Goal: Task Accomplishment & Management: Complete application form

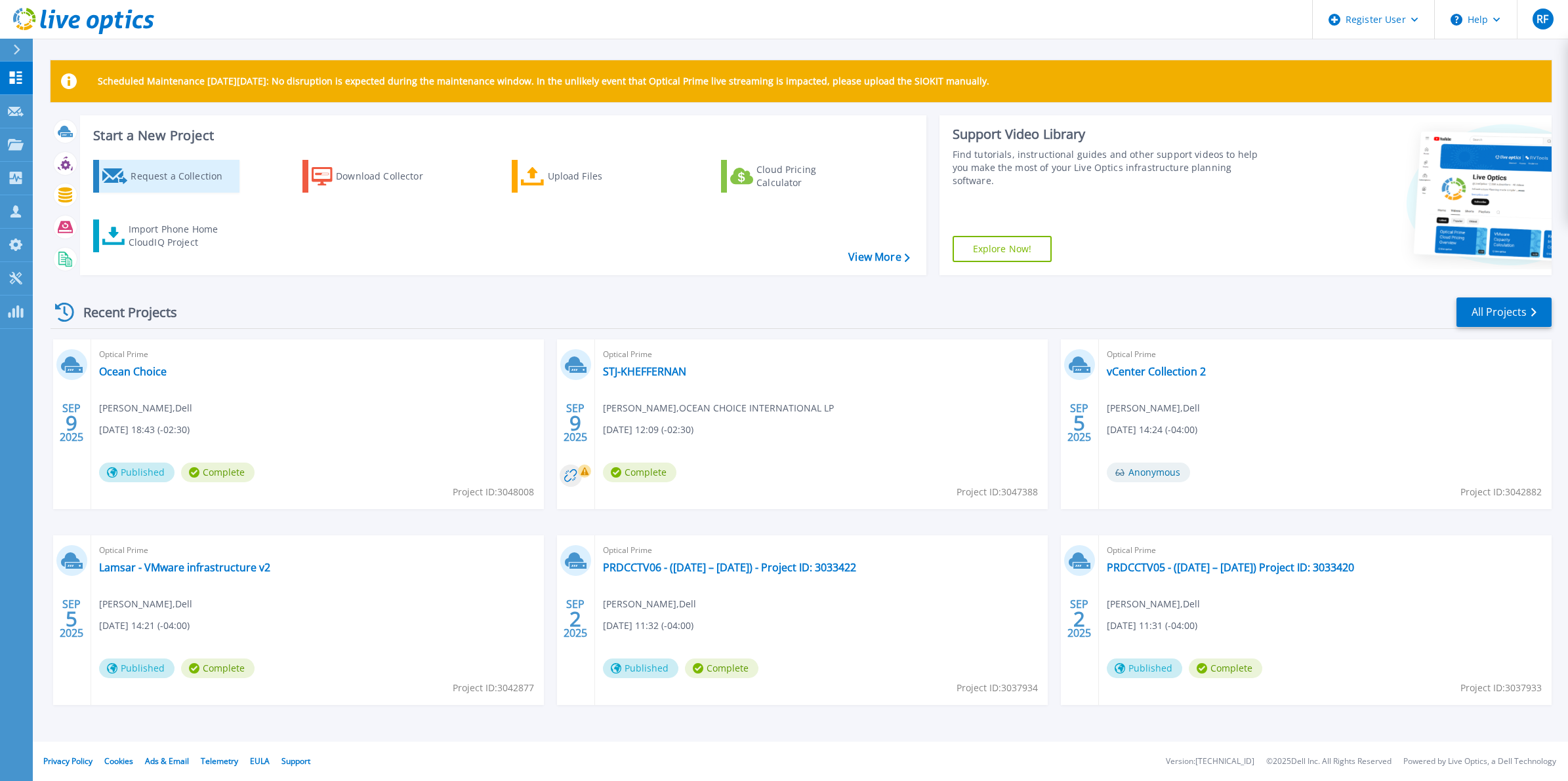
click at [194, 187] on div "Request a Collection" at bounding box center [183, 176] width 105 height 27
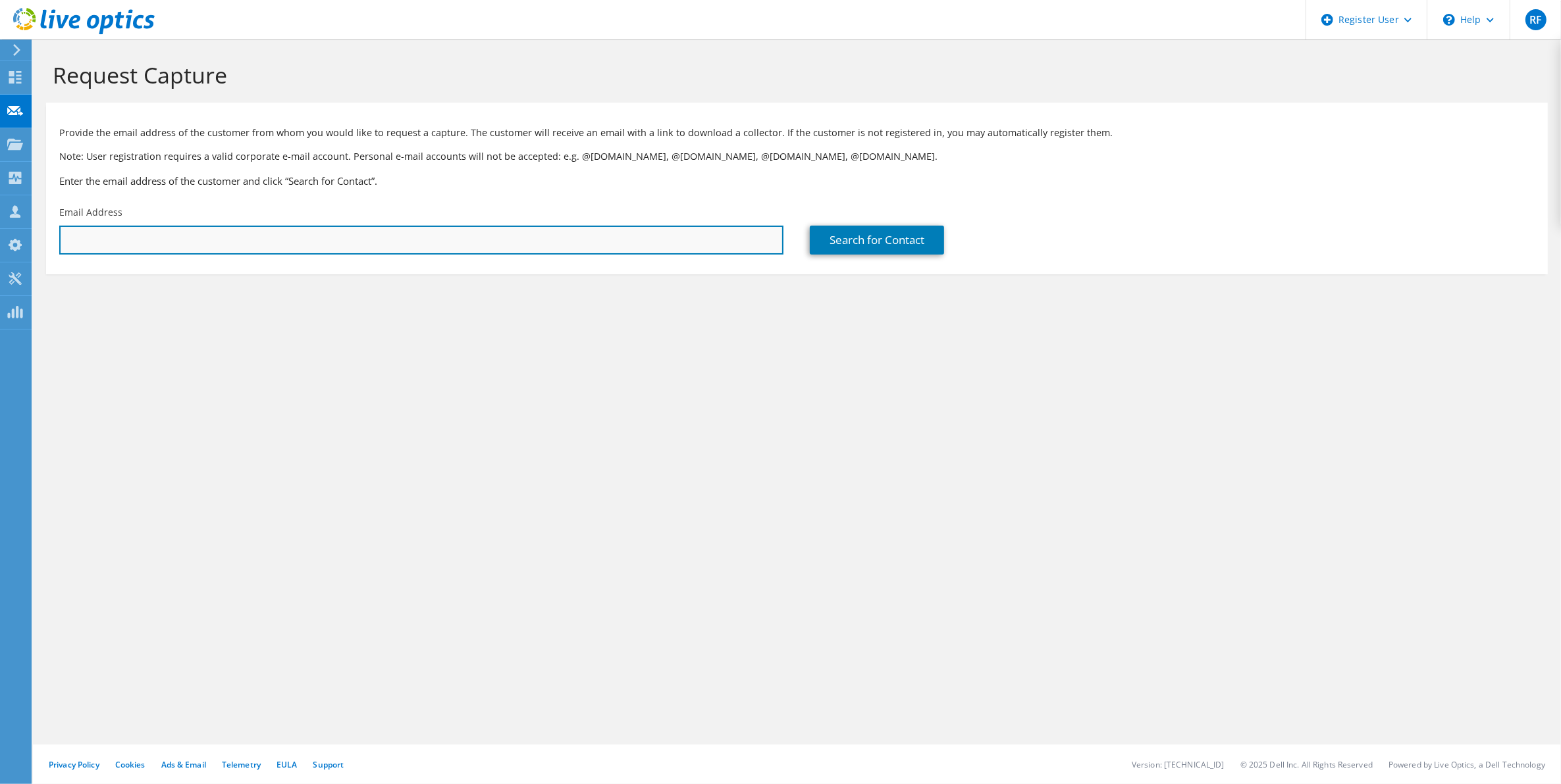
click at [297, 229] on input "text" at bounding box center [421, 240] width 724 height 29
paste input "[PERSON_NAME] <[EMAIL_ADDRESS][DOMAIN_NAME]>"
drag, startPoint x: 136, startPoint y: 238, endPoint x: -3, endPoint y: 238, distance: 139.0
click at [0, 238] on html "RF Dell User [PERSON_NAME] [EMAIL_ADDRESS][DOMAIN_NAME] Dell My Profile Log Out…" at bounding box center [780, 392] width 1561 height 784
type input "[EMAIL_ADDRESS][DOMAIN_NAME]"
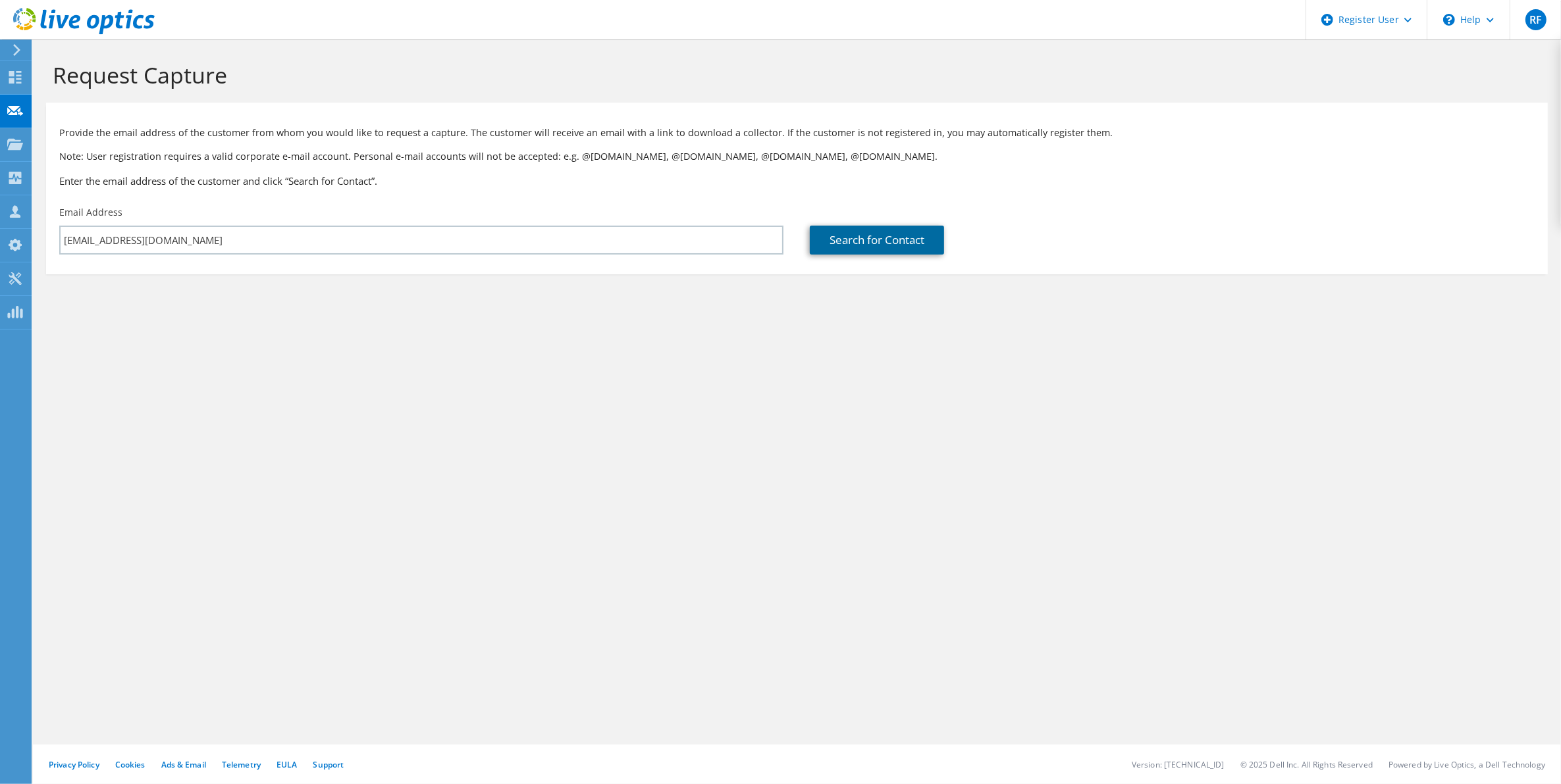
click at [830, 235] on link "Search for Contact" at bounding box center [877, 240] width 134 height 29
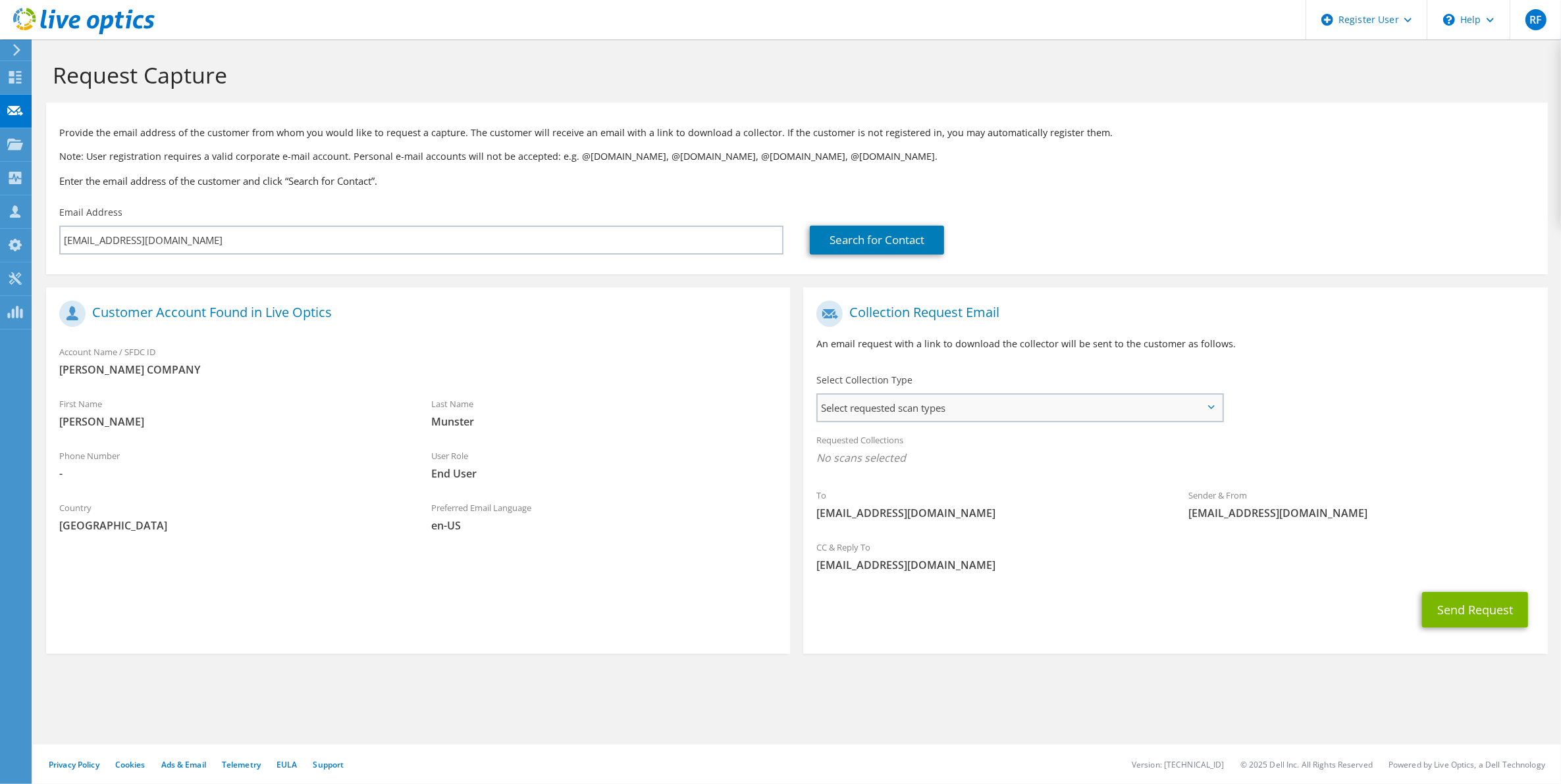
click at [912, 410] on span "Select requested scan types" at bounding box center [1020, 408] width 404 height 27
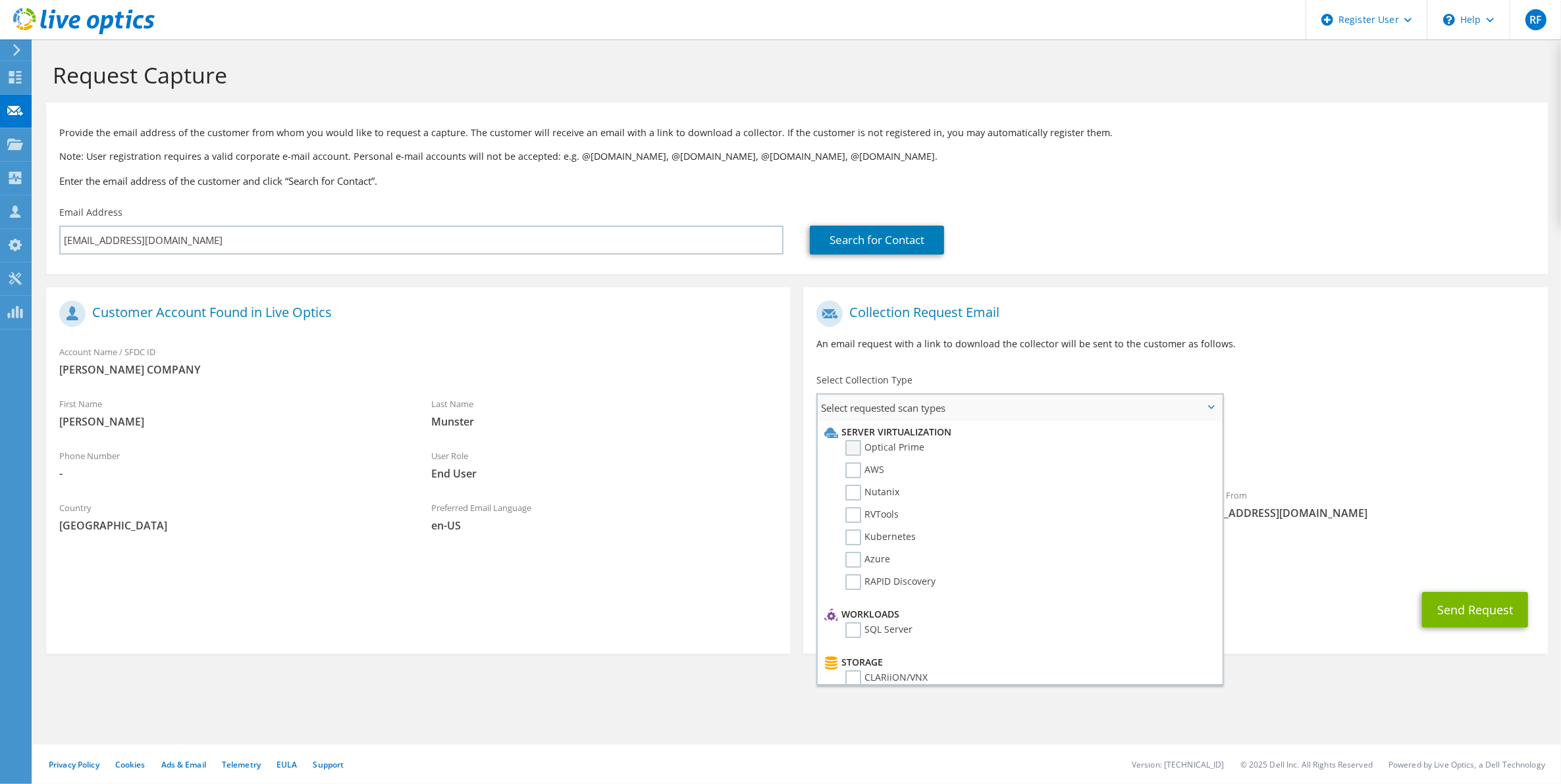
click at [903, 449] on label "Optical Prime" at bounding box center [885, 448] width 79 height 15
click at [0, 0] on input "Optical Prime" at bounding box center [0, 0] width 0 height 0
click at [1332, 345] on p "An email request with a link to download the collector will be sent to the cust…" at bounding box center [1174, 343] width 717 height 15
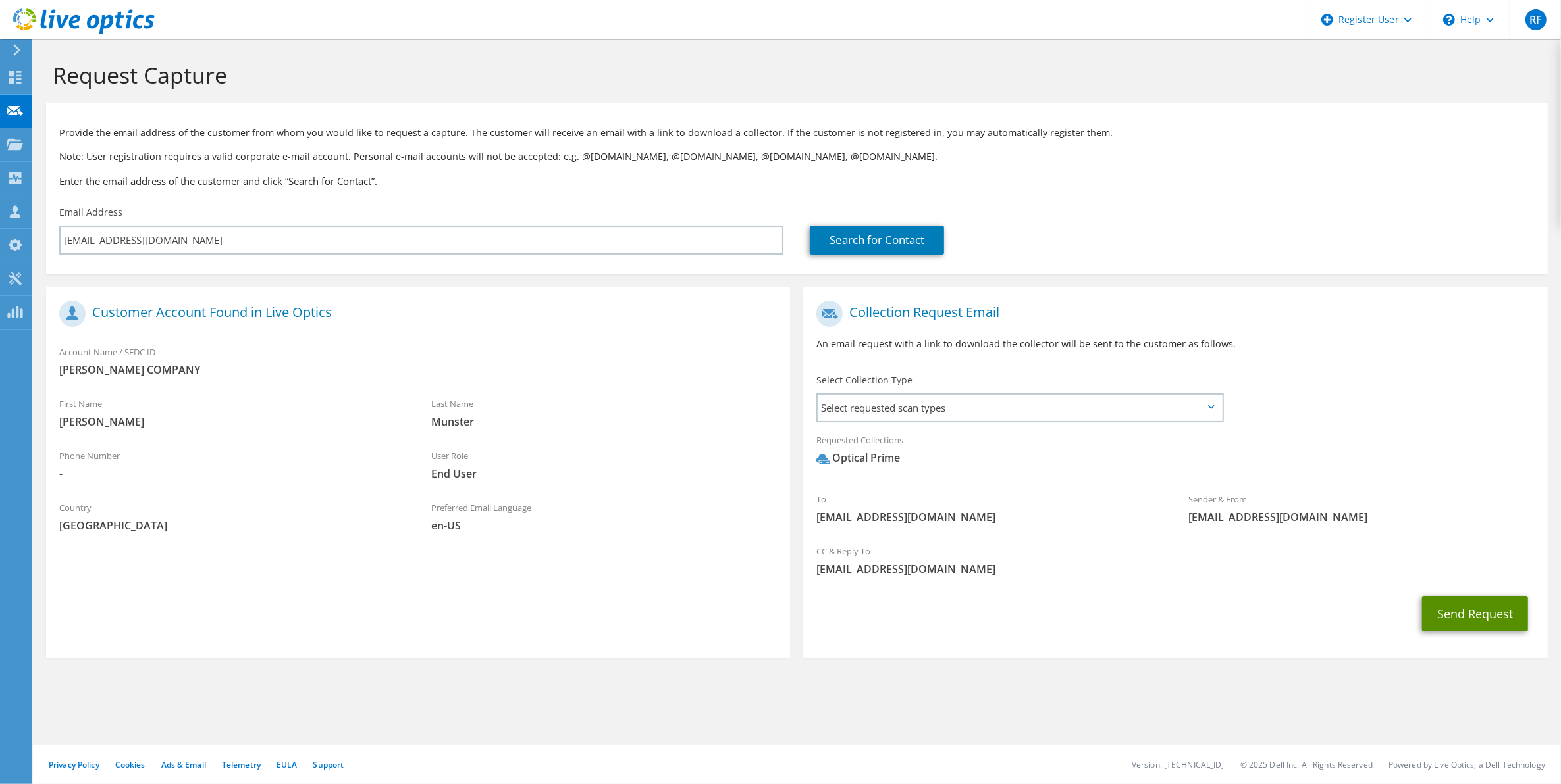
click at [1447, 604] on button "Send Request" at bounding box center [1474, 613] width 106 height 35
